Goal: Task Accomplishment & Management: Use online tool/utility

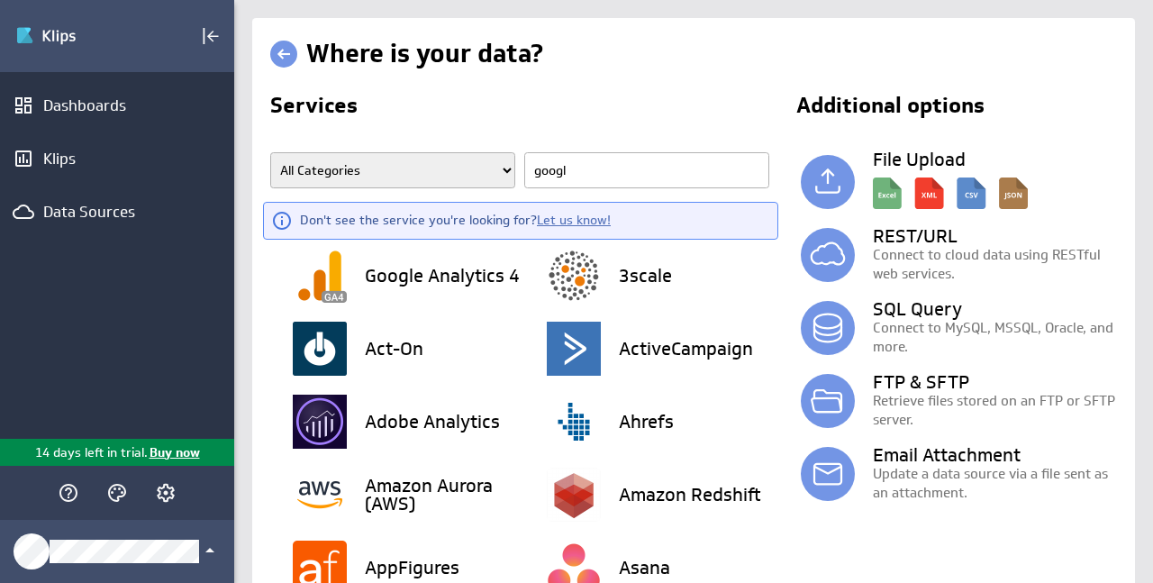
type input "google"
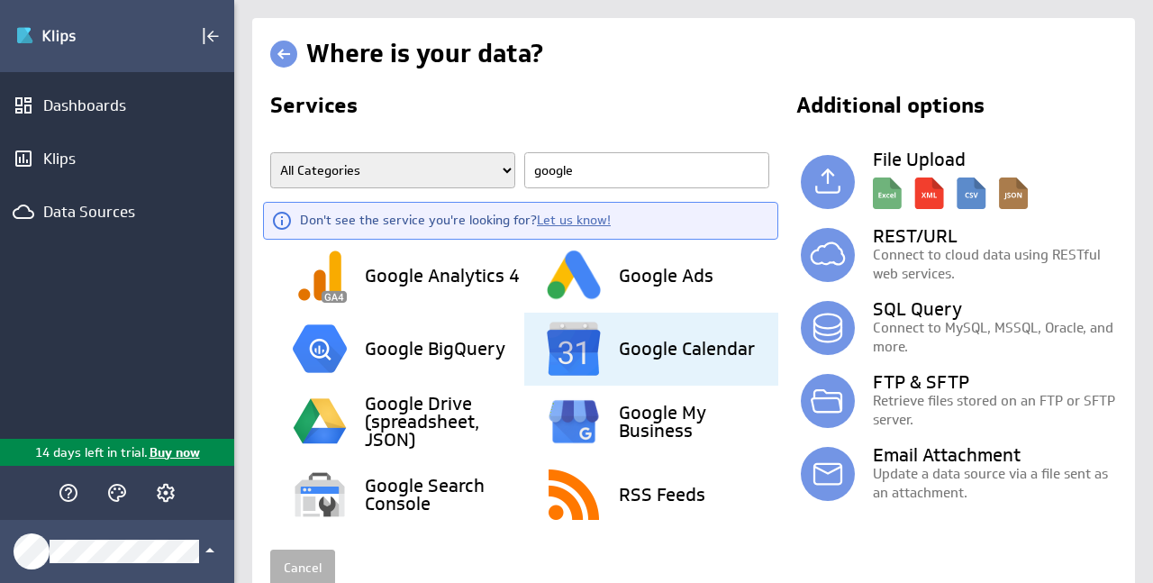
scroll to position [69, 0]
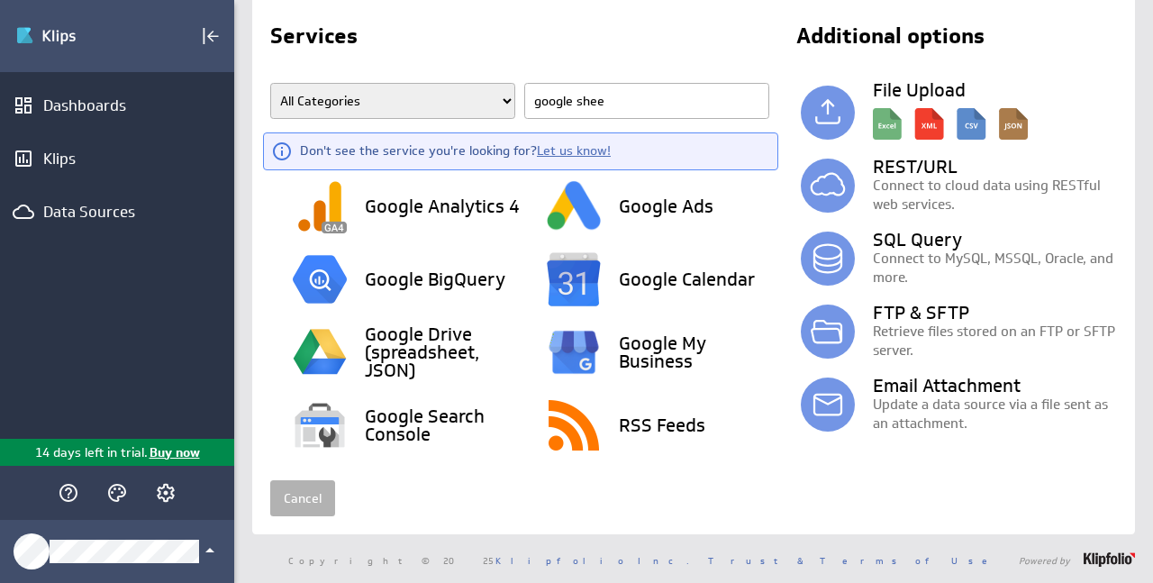
type input "google sheet"
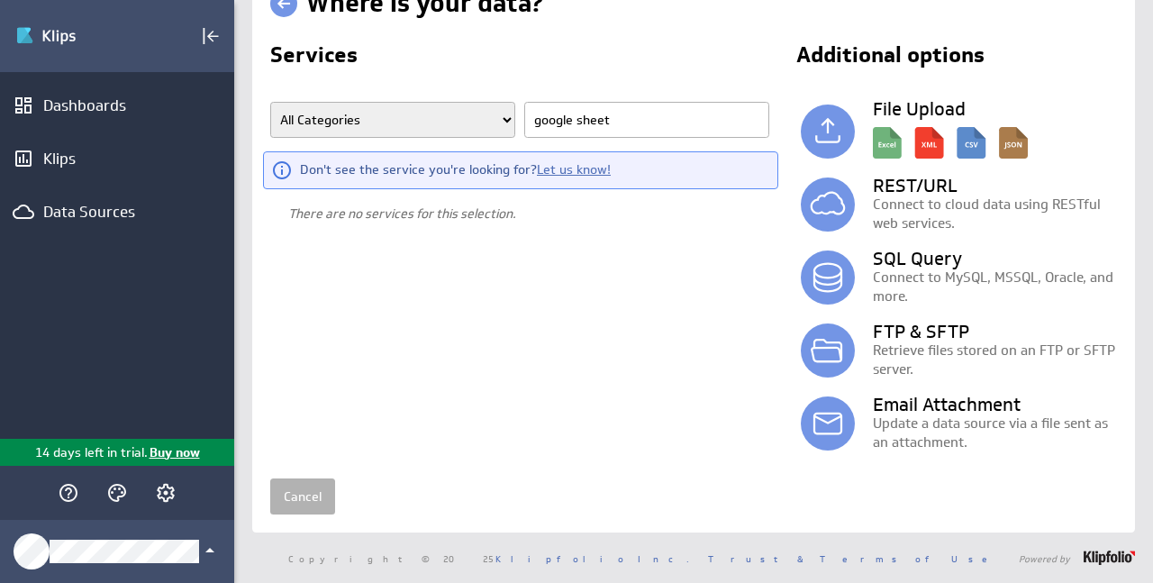
scroll to position [50, 0]
type input "g"
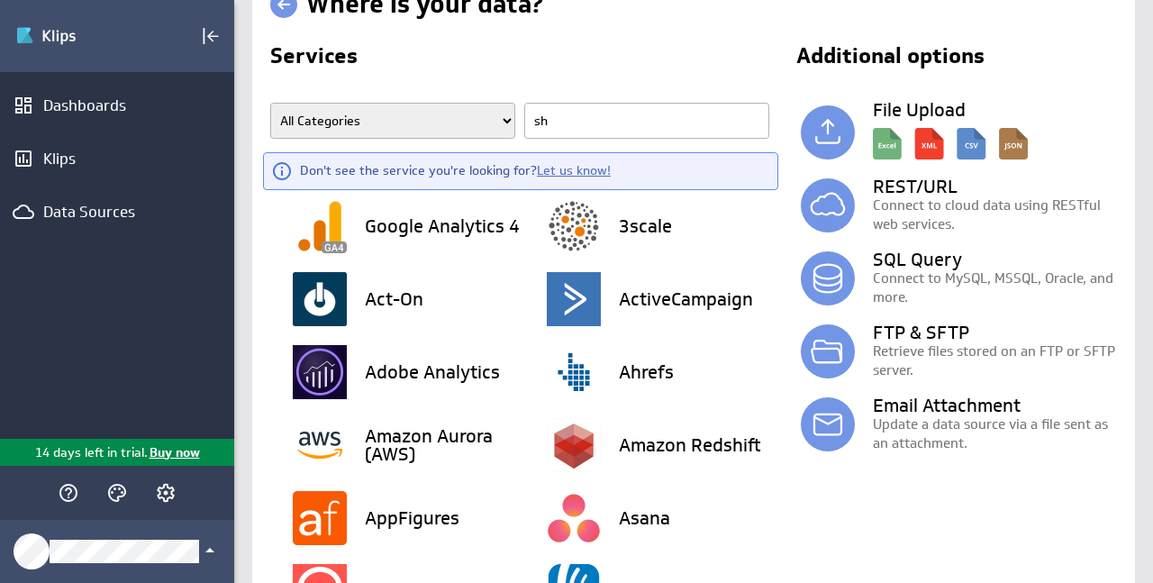
type input "she"
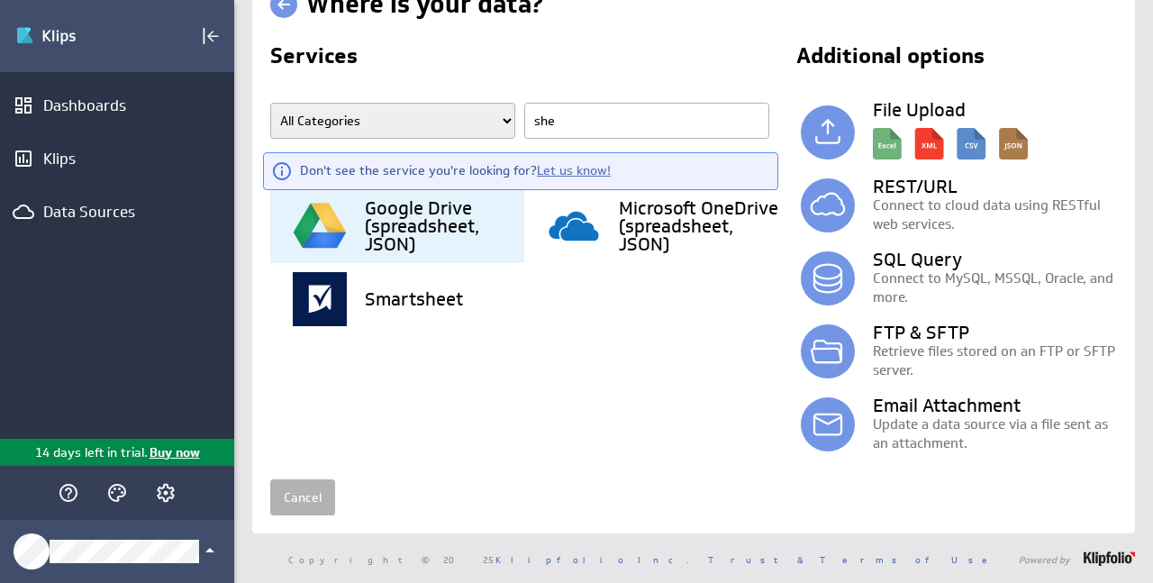
click at [387, 222] on h3 "Google Drive (spreadsheet, JSON)" at bounding box center [445, 226] width 160 height 54
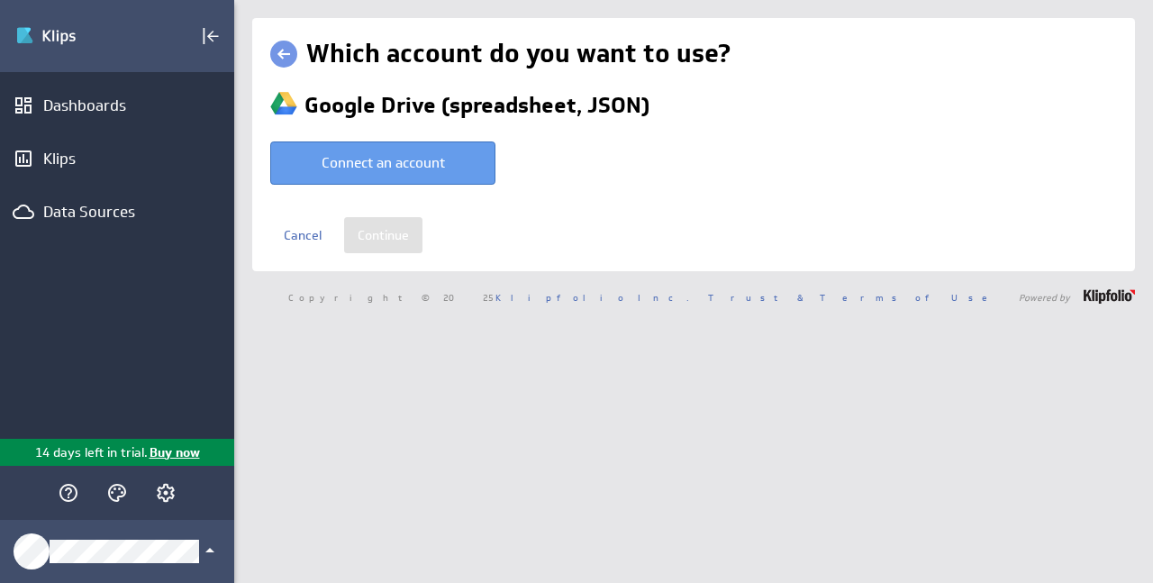
click at [419, 170] on button "Connect an account" at bounding box center [382, 162] width 225 height 43
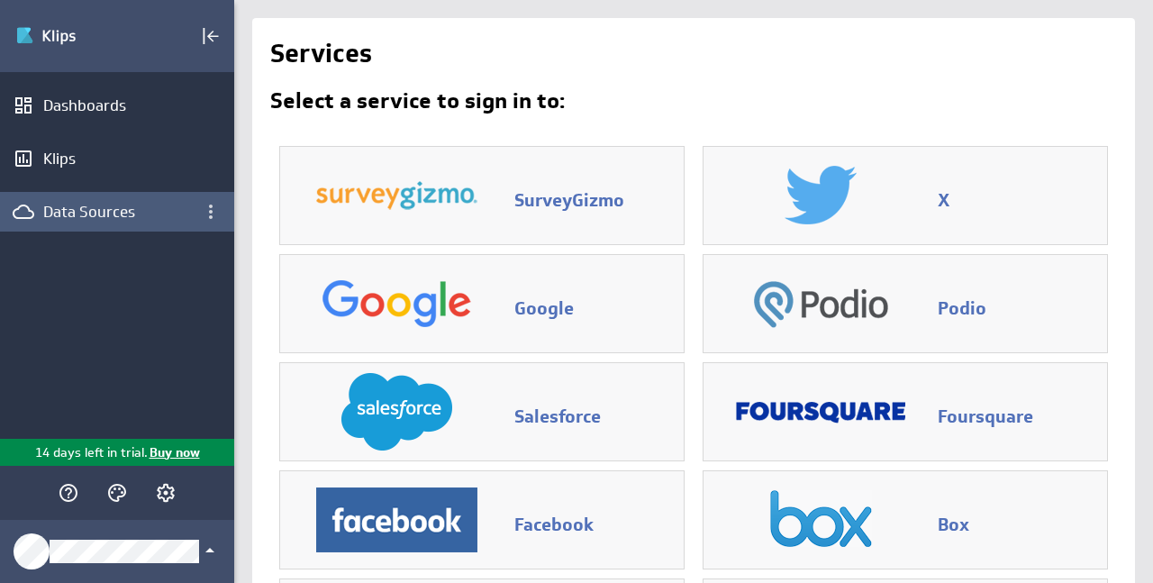
click at [105, 205] on div "Data Sources" at bounding box center [117, 212] width 148 height 20
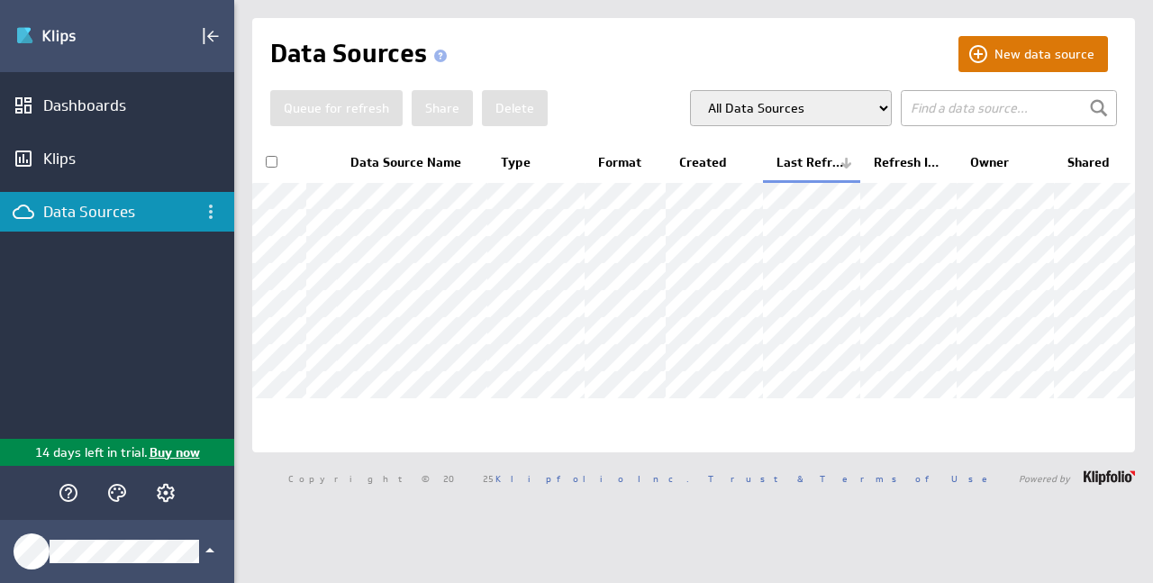
click at [1047, 51] on button "New data source" at bounding box center [1034, 54] width 150 height 36
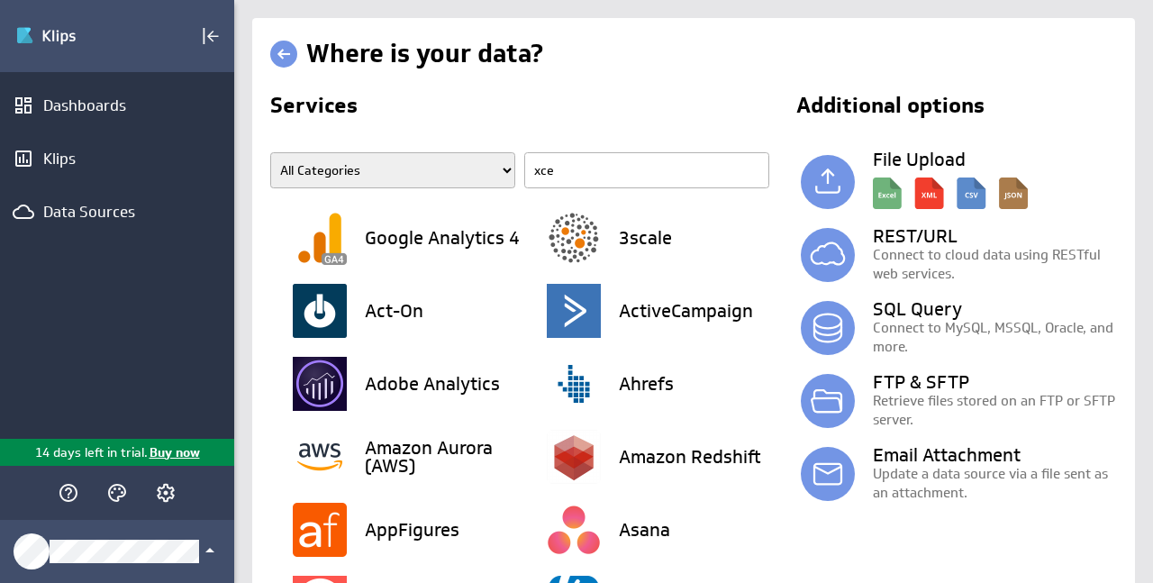
type input "xcel"
